Goal: Task Accomplishment & Management: Use online tool/utility

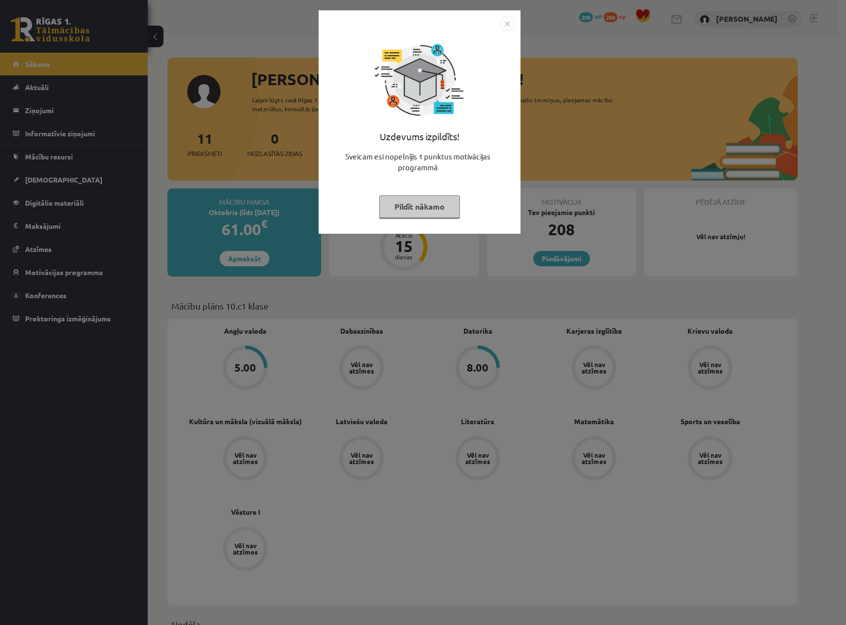
click at [424, 210] on button "Pildīt nākamo" at bounding box center [419, 206] width 81 height 23
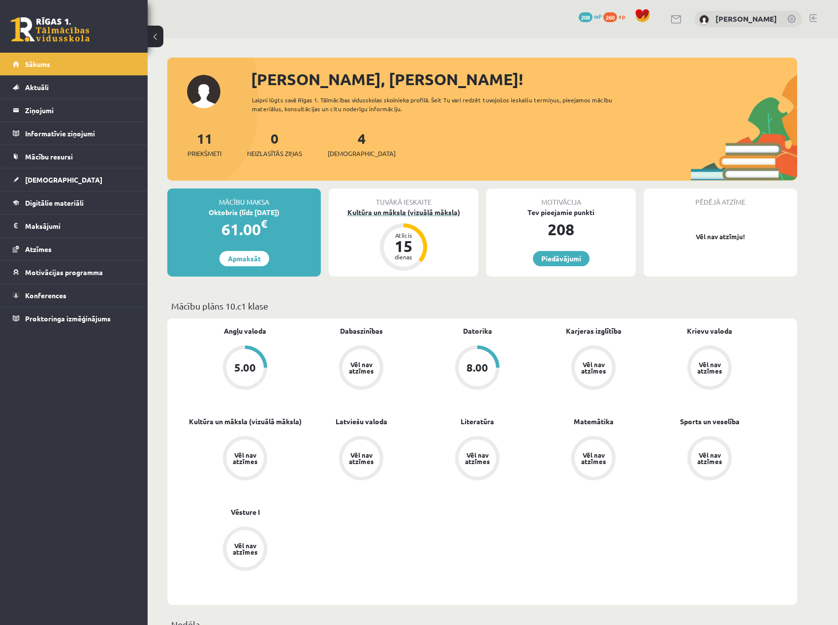
click at [416, 242] on div "15" at bounding box center [404, 246] width 30 height 16
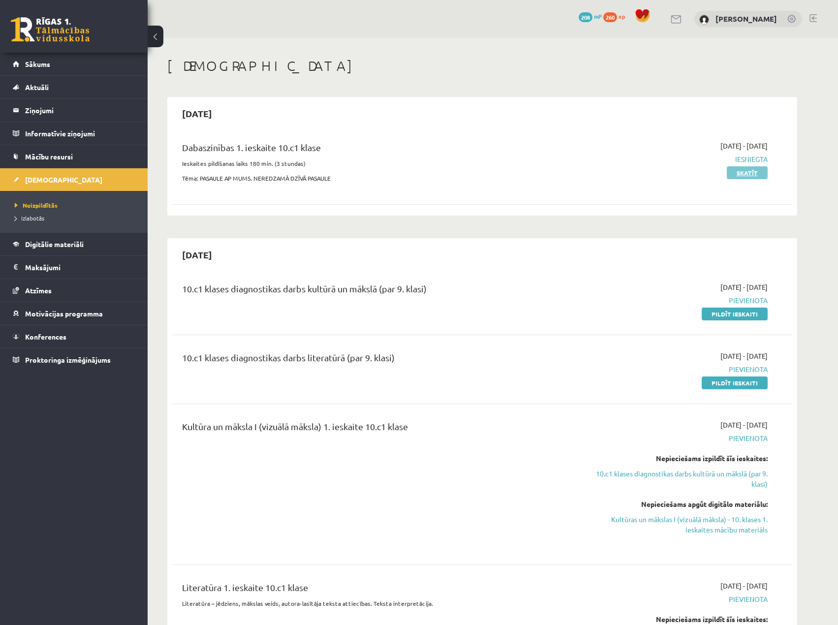
click at [740, 169] on link "Skatīt" at bounding box center [747, 172] width 41 height 13
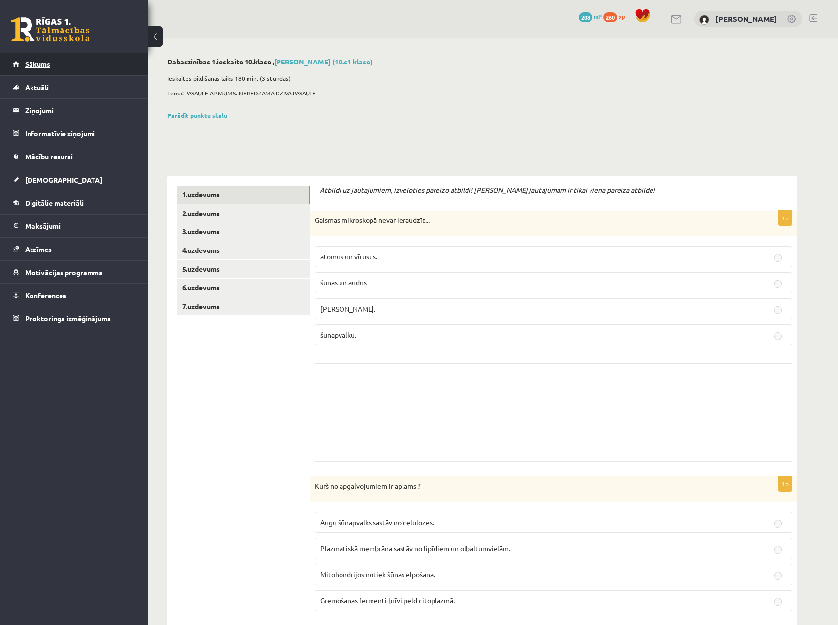
click at [48, 62] on span "Sākums" at bounding box center [37, 64] width 25 height 9
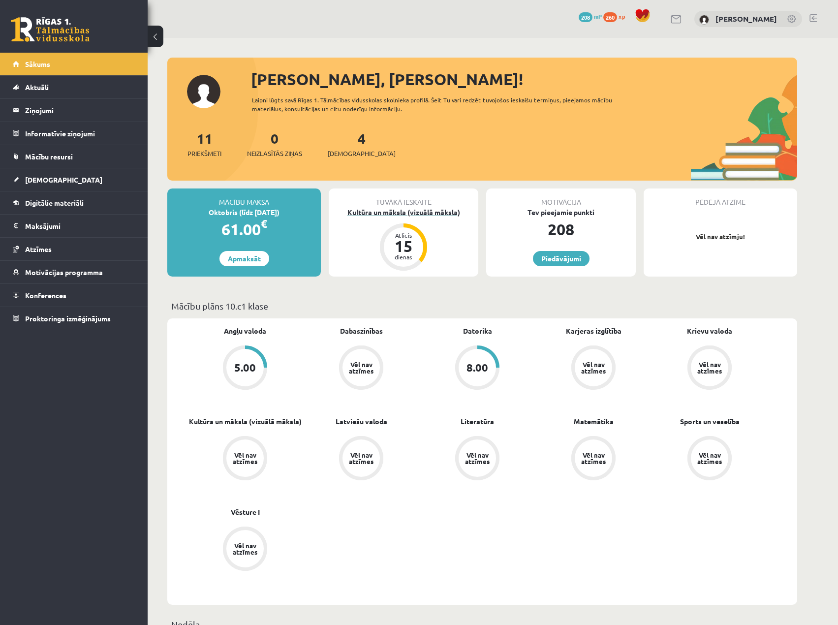
click at [408, 238] on div "15" at bounding box center [404, 246] width 30 height 16
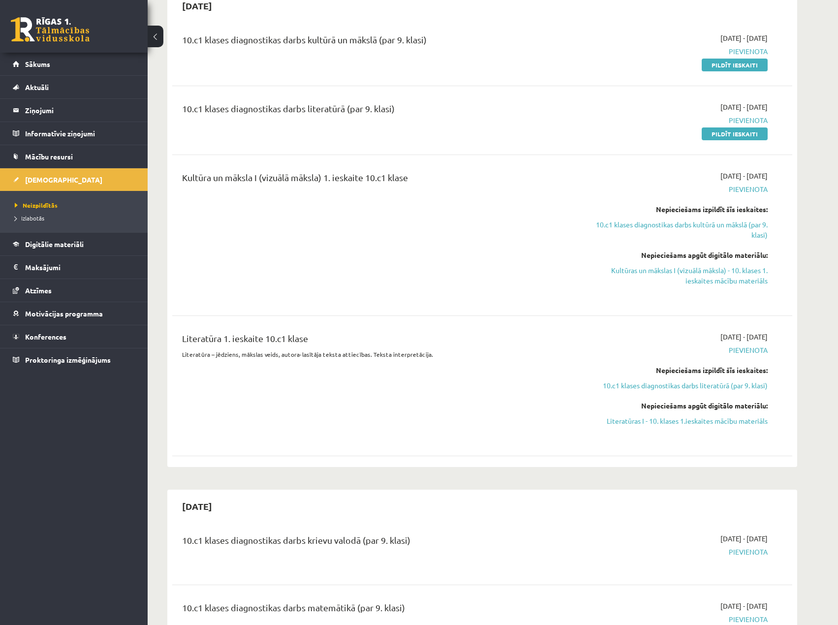
scroll to position [246, 0]
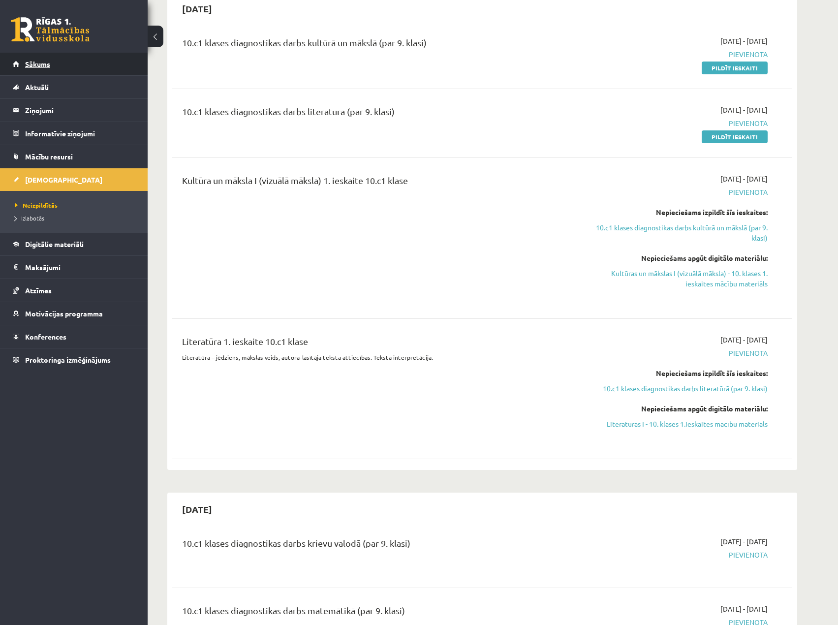
click at [48, 63] on span "Sākums" at bounding box center [37, 64] width 25 height 9
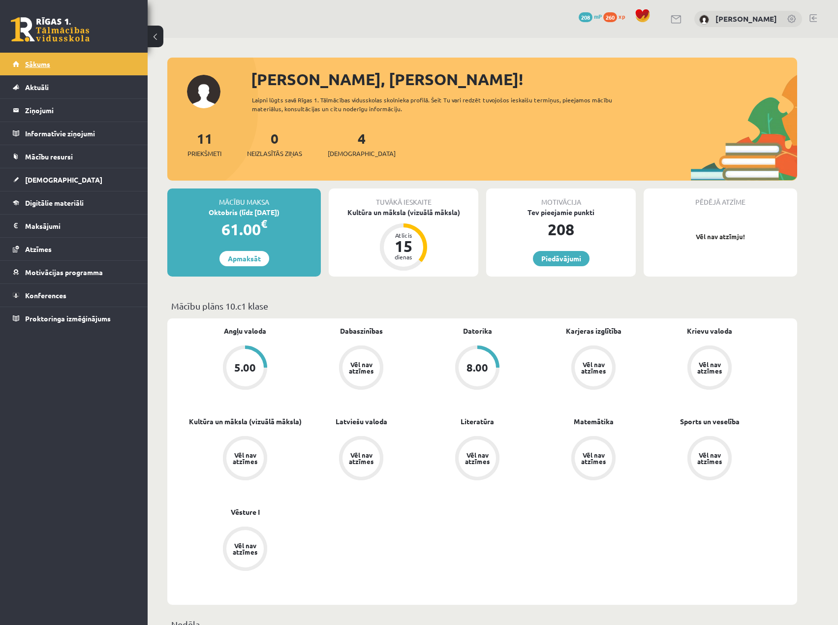
click at [39, 60] on span "Sākums" at bounding box center [37, 64] width 25 height 9
click at [40, 86] on span "Aktuāli" at bounding box center [37, 87] width 24 height 9
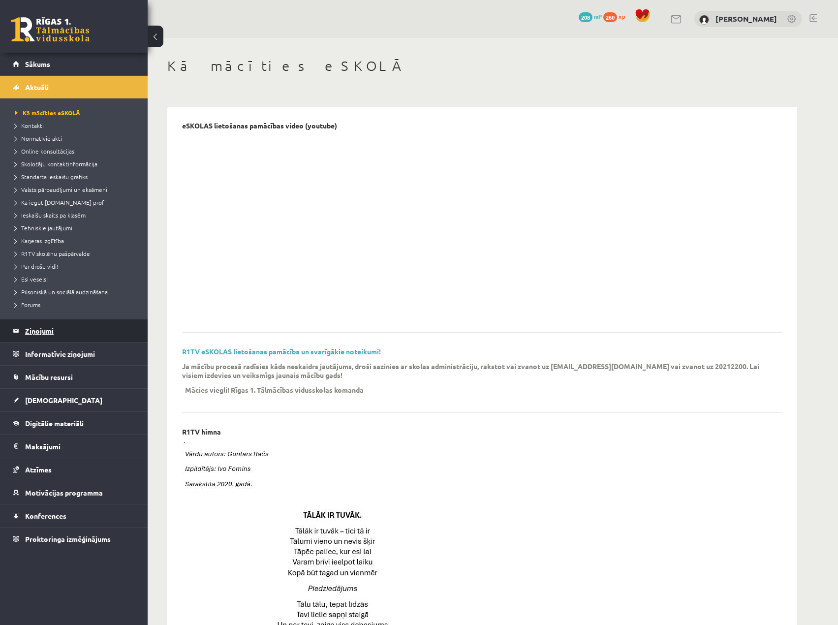
click at [48, 332] on legend "Ziņojumi 0" at bounding box center [80, 330] width 110 height 23
